Goal: Task Accomplishment & Management: Manage account settings

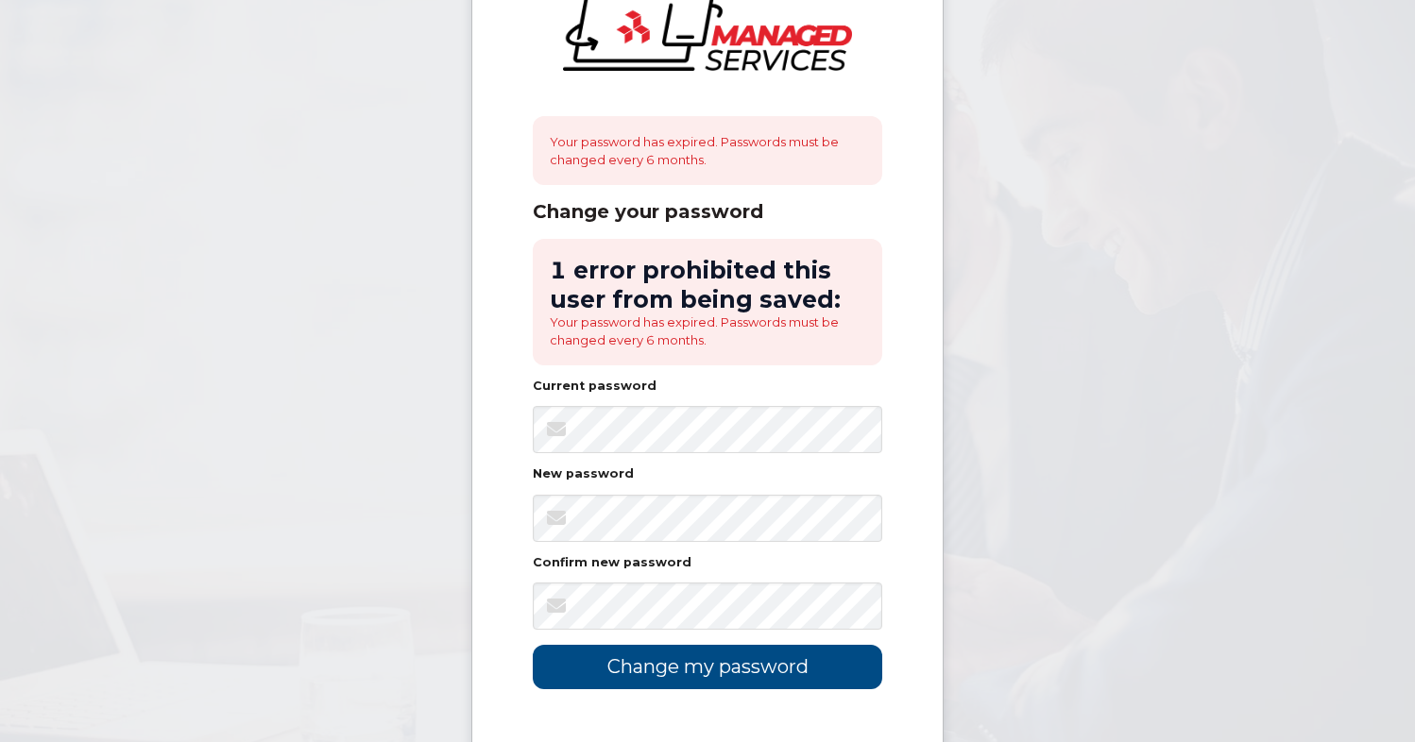
scroll to position [86, 0]
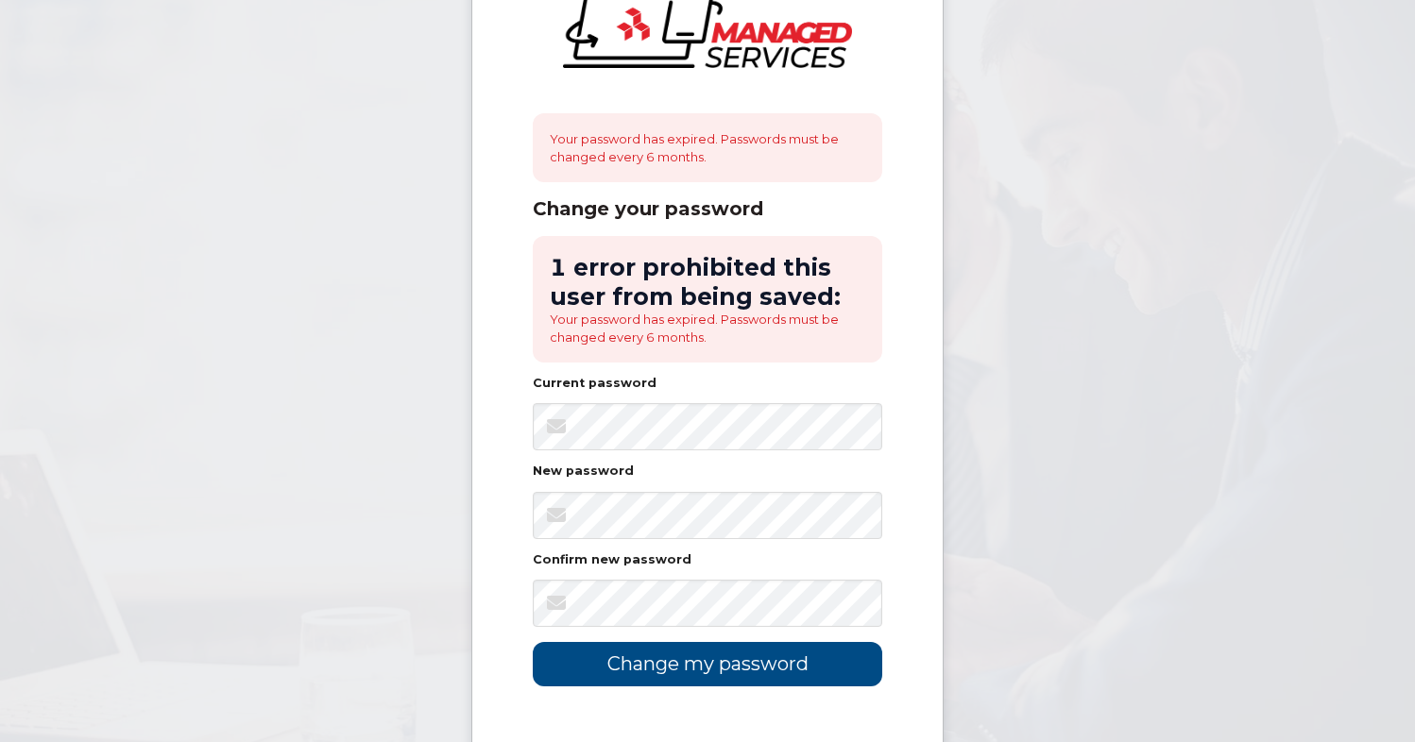
click at [1051, 410] on body "Your password has expired. Passwords must be changed every 6 months. Change you…" at bounding box center [707, 401] width 1415 height 974
click at [759, 661] on input "Change my password" at bounding box center [707, 664] width 349 height 44
